Goal: Obtain resource: Download file/media

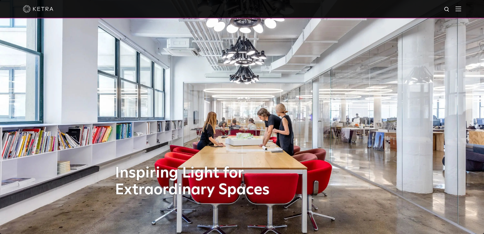
click at [460, 7] on img at bounding box center [459, 8] width 6 height 5
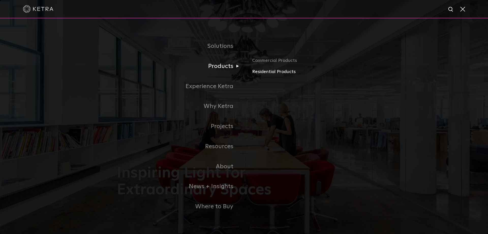
click at [281, 73] on link "Residential Products" at bounding box center [311, 71] width 119 height 7
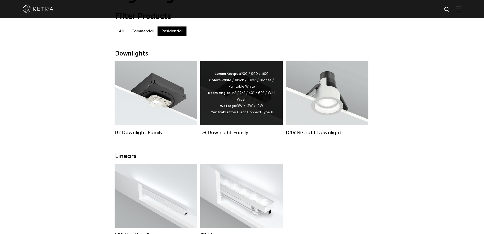
click at [239, 104] on div "Lumen Output: 700 / 900 / 1100 Colors: White / Black / Silver / Bronze / Painta…" at bounding box center [241, 93] width 67 height 45
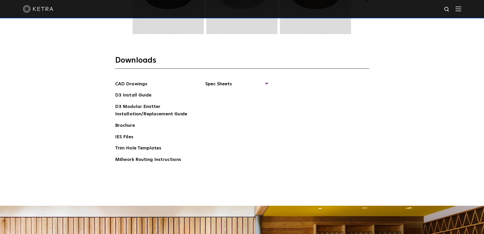
scroll to position [763, 0]
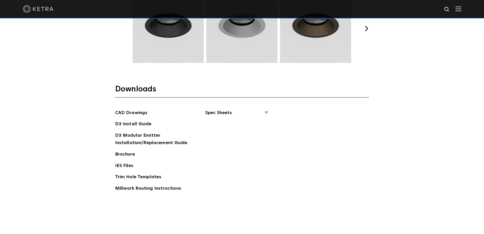
click at [267, 111] on span "Spec Sheets" at bounding box center [236, 114] width 62 height 11
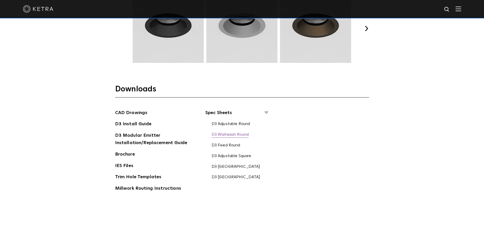
click at [237, 135] on link "D3 Wallwash Round" at bounding box center [230, 135] width 37 height 6
